Goal: Entertainment & Leisure: Consume media (video, audio)

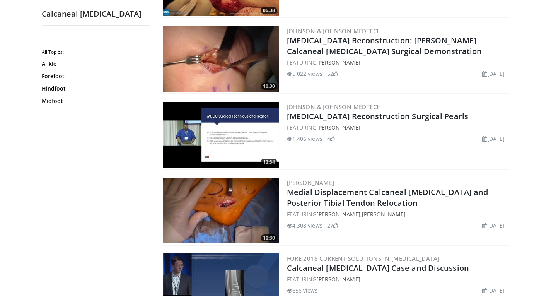
scroll to position [614, 0]
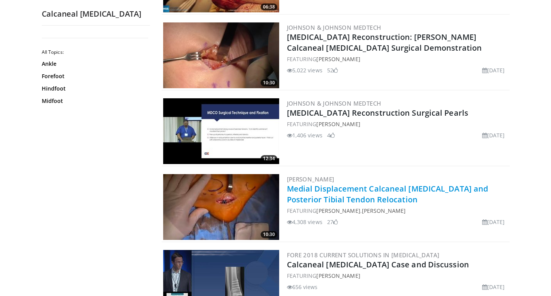
click at [318, 198] on link "Medial Displacement Calcaneal [MEDICAL_DATA] and Posterior Tibial Tendon Reloca…" at bounding box center [387, 193] width 201 height 21
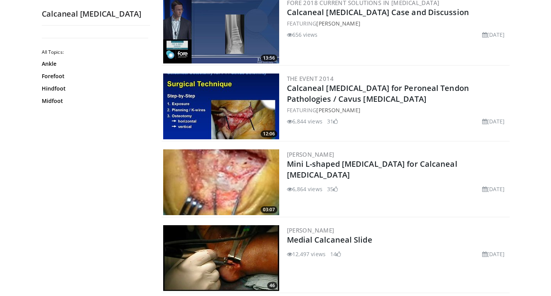
scroll to position [866, 0]
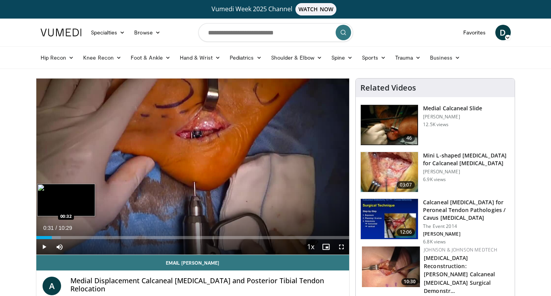
click at [52, 234] on div "Loaded : 7.86% 00:31 00:32" at bounding box center [192, 234] width 313 height 7
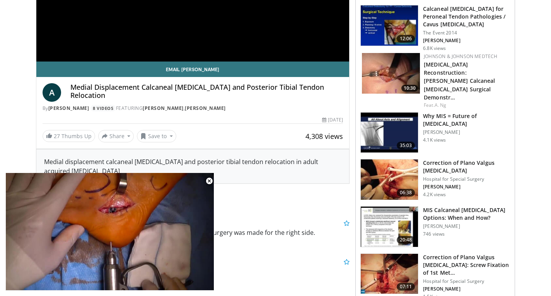
scroll to position [195, 0]
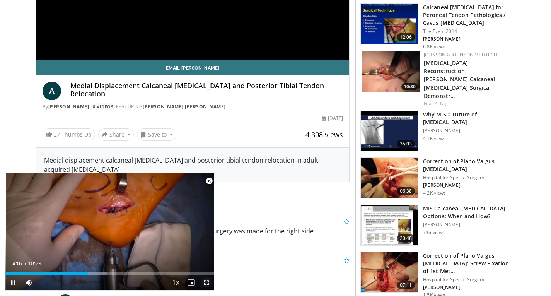
click at [206, 283] on span "Video Player" at bounding box center [206, 281] width 15 height 15
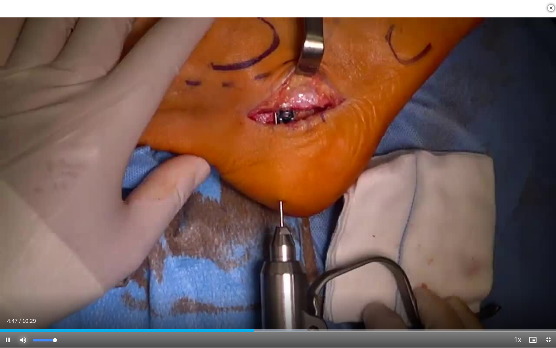
click at [21, 295] on span "Video Player" at bounding box center [22, 339] width 15 height 15
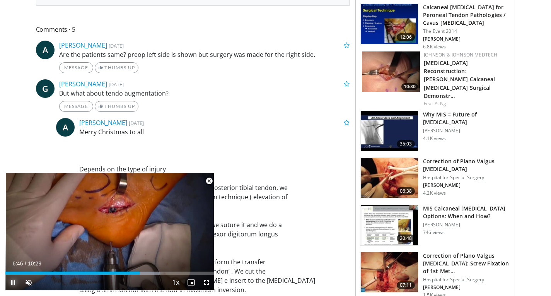
click at [16, 280] on span "Video Player" at bounding box center [12, 281] width 15 height 15
click at [13, 284] on span "Video Player" at bounding box center [12, 281] width 15 height 15
click at [206, 281] on span "Video Player" at bounding box center [206, 281] width 15 height 15
